Goal: Task Accomplishment & Management: Manage account settings

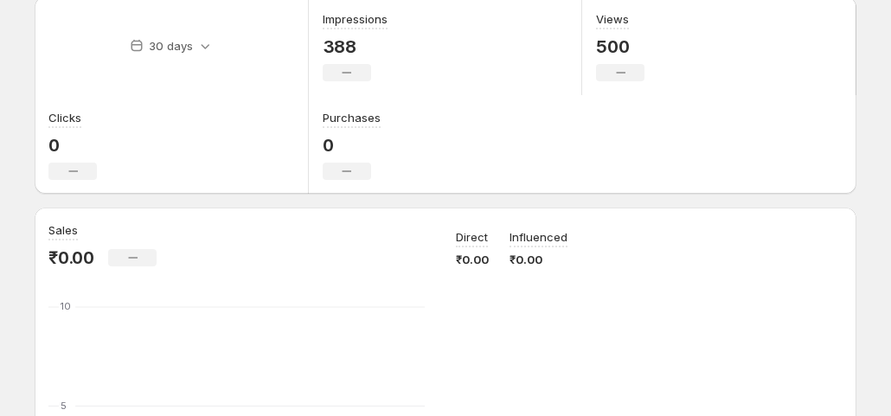
scroll to position [260, 0]
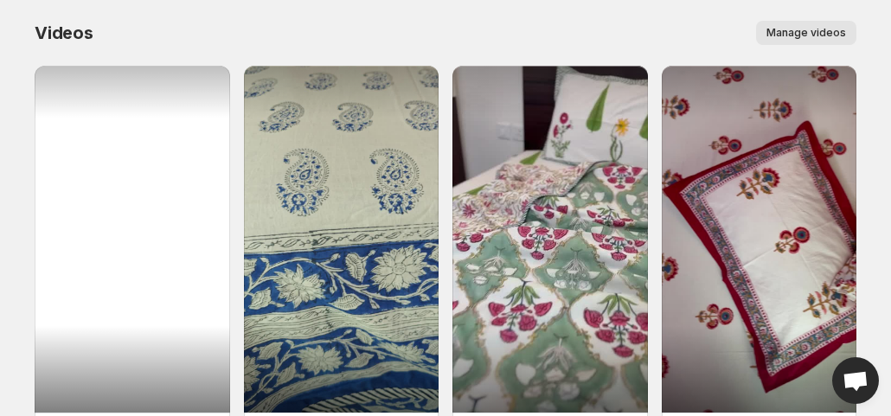
scroll to position [260, 0]
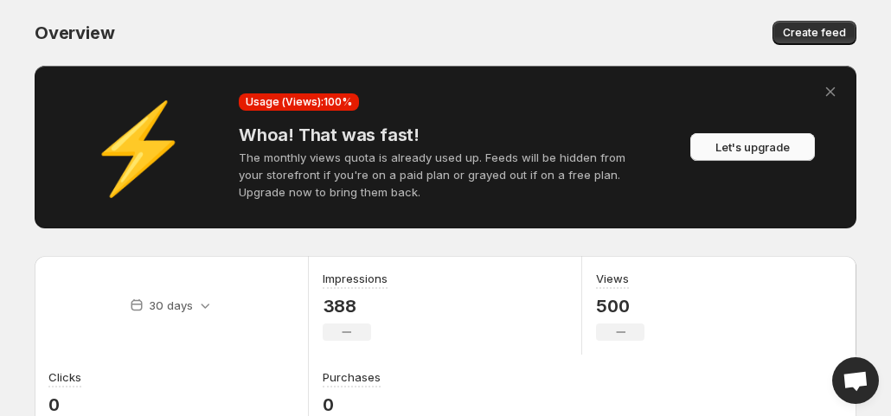
click at [746, 151] on span "Let's upgrade" at bounding box center [753, 146] width 74 height 17
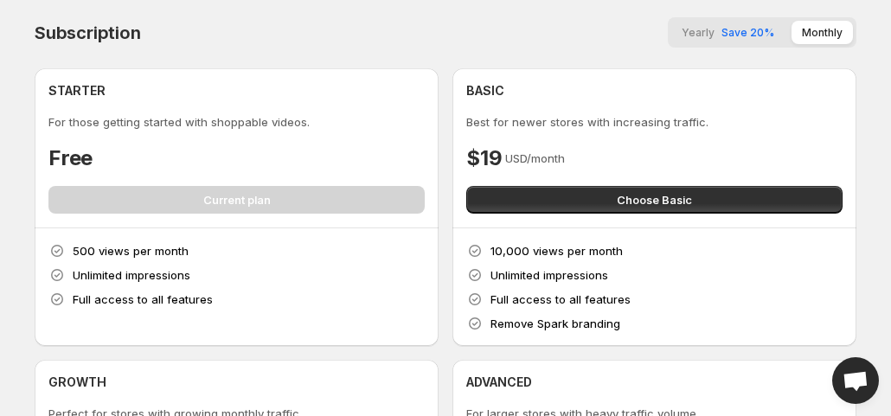
click at [757, 34] on span "Save 20%" at bounding box center [748, 32] width 53 height 13
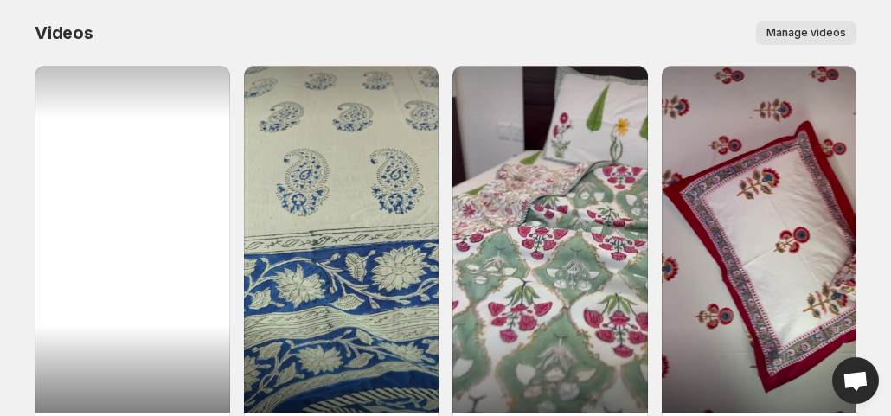
click at [145, 209] on div at bounding box center [133, 239] width 196 height 347
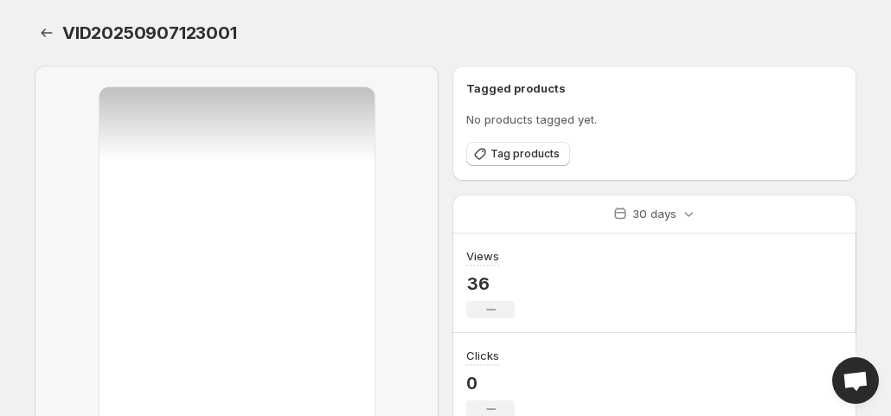
scroll to position [282, 0]
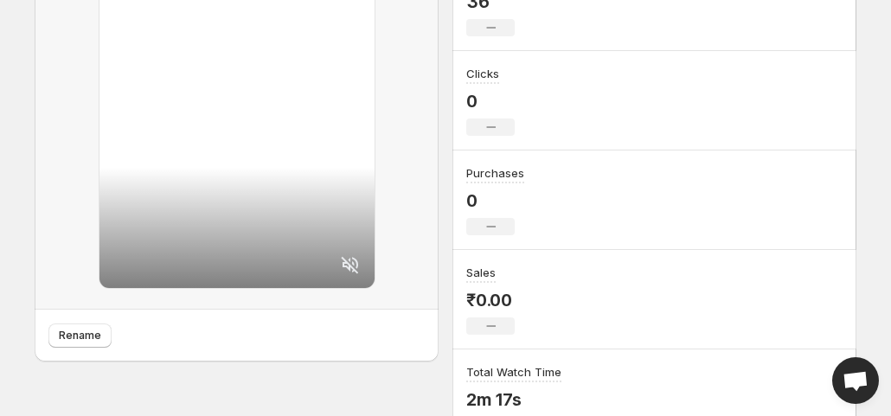
drag, startPoint x: 292, startPoint y: 151, endPoint x: 720, endPoint y: 363, distance: 476.8
click at [720, 363] on div "Rename Tagged products No products tagged yet. Tag products 30 days Views 36 No…" at bounding box center [439, 186] width 836 height 832
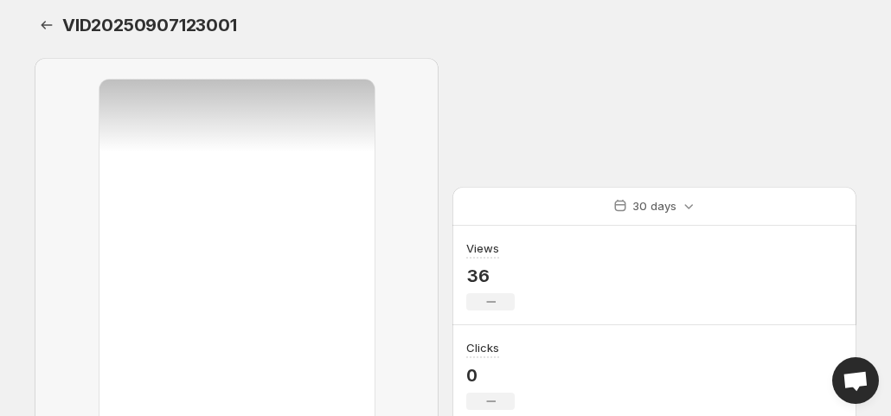
scroll to position [0, 0]
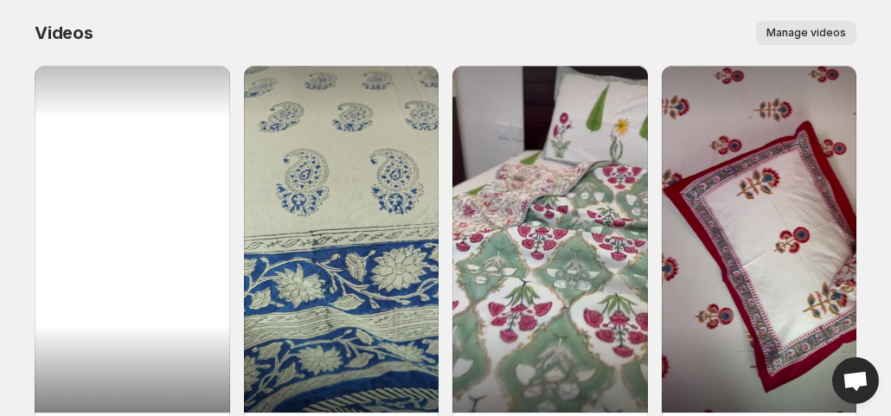
drag, startPoint x: 131, startPoint y: 193, endPoint x: 89, endPoint y: 266, distance: 83.7
click at [89, 266] on div at bounding box center [133, 239] width 196 height 347
